Goal: Check status: Check status

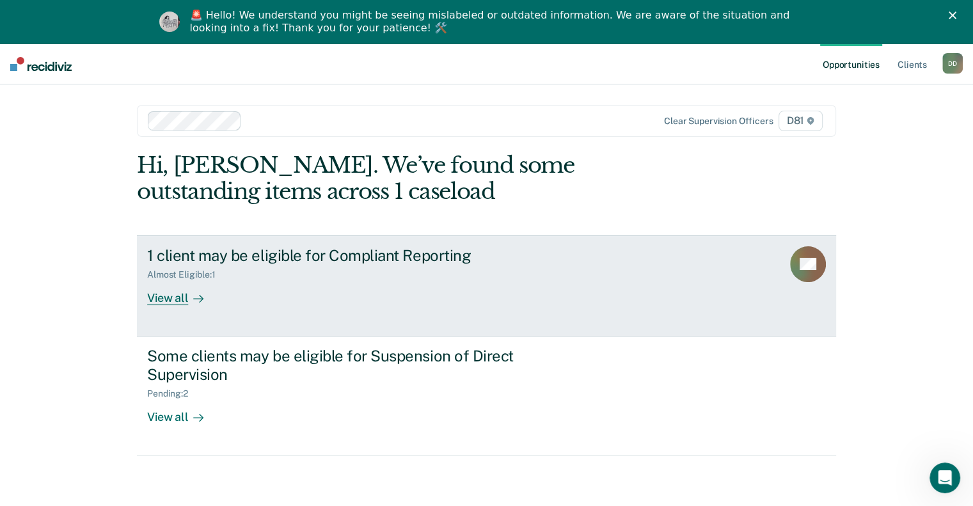
click at [174, 296] on div "View all" at bounding box center [183, 292] width 72 height 25
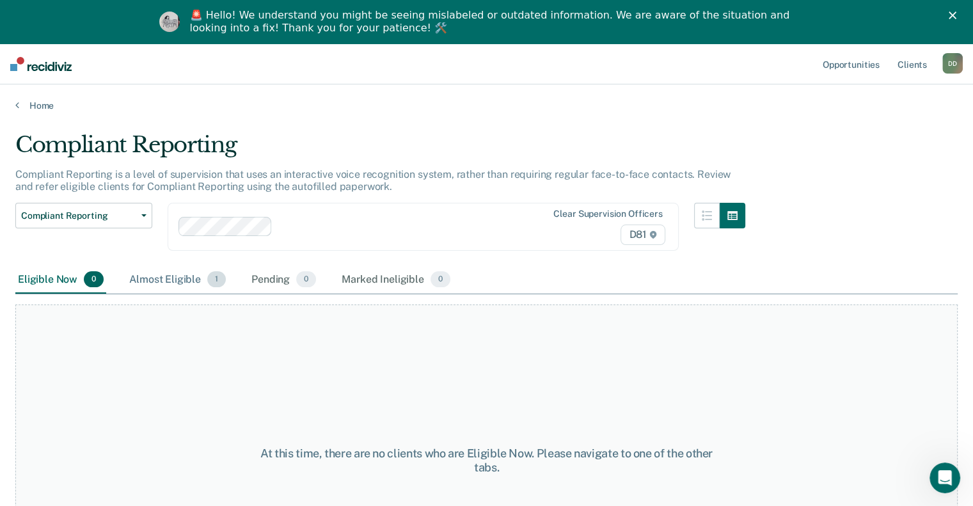
click at [185, 278] on div "Almost Eligible 1" at bounding box center [178, 280] width 102 height 28
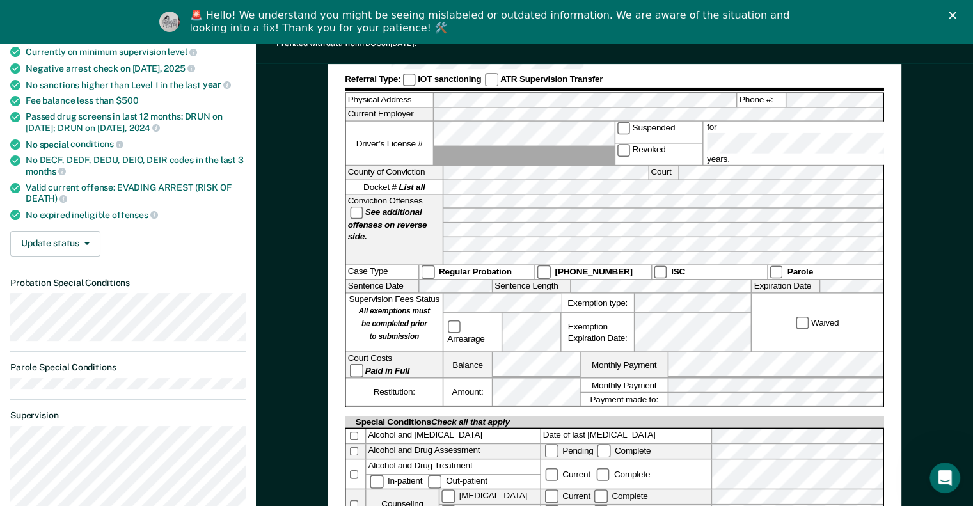
scroll to position [192, 0]
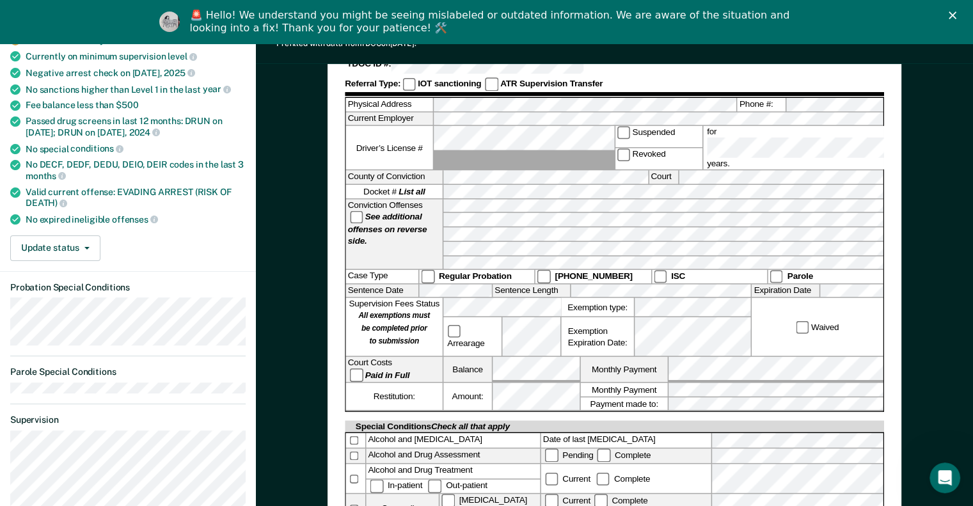
click at [957, 13] on icon "Close" at bounding box center [953, 16] width 8 height 8
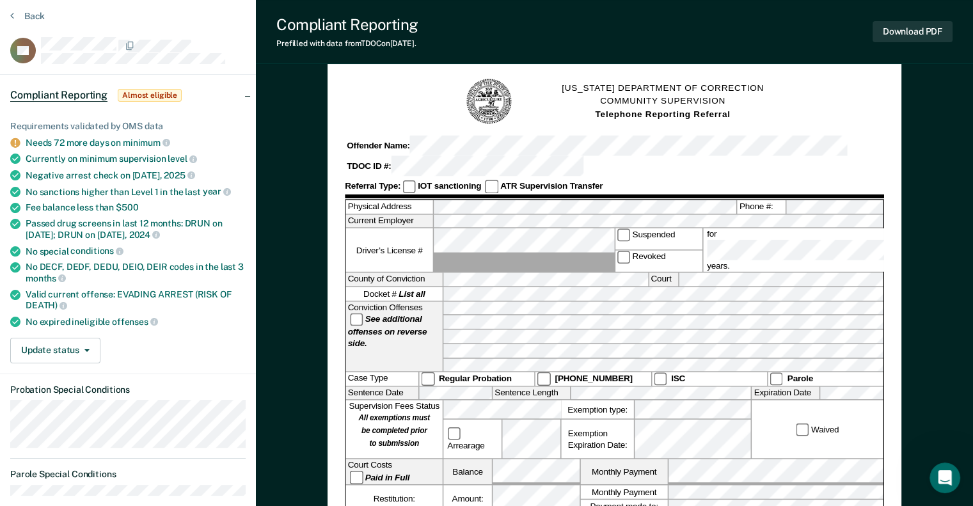
scroll to position [0, 0]
